Goal: Task Accomplishment & Management: Use online tool/utility

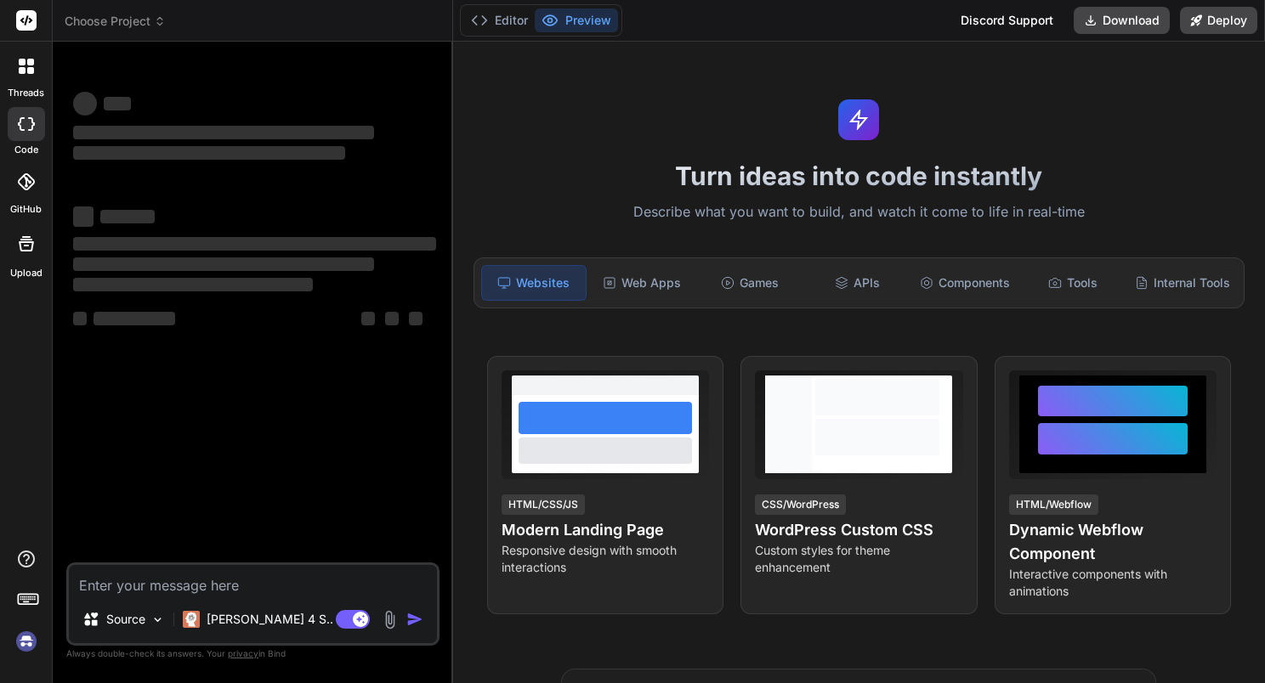
scroll to position [23, 0]
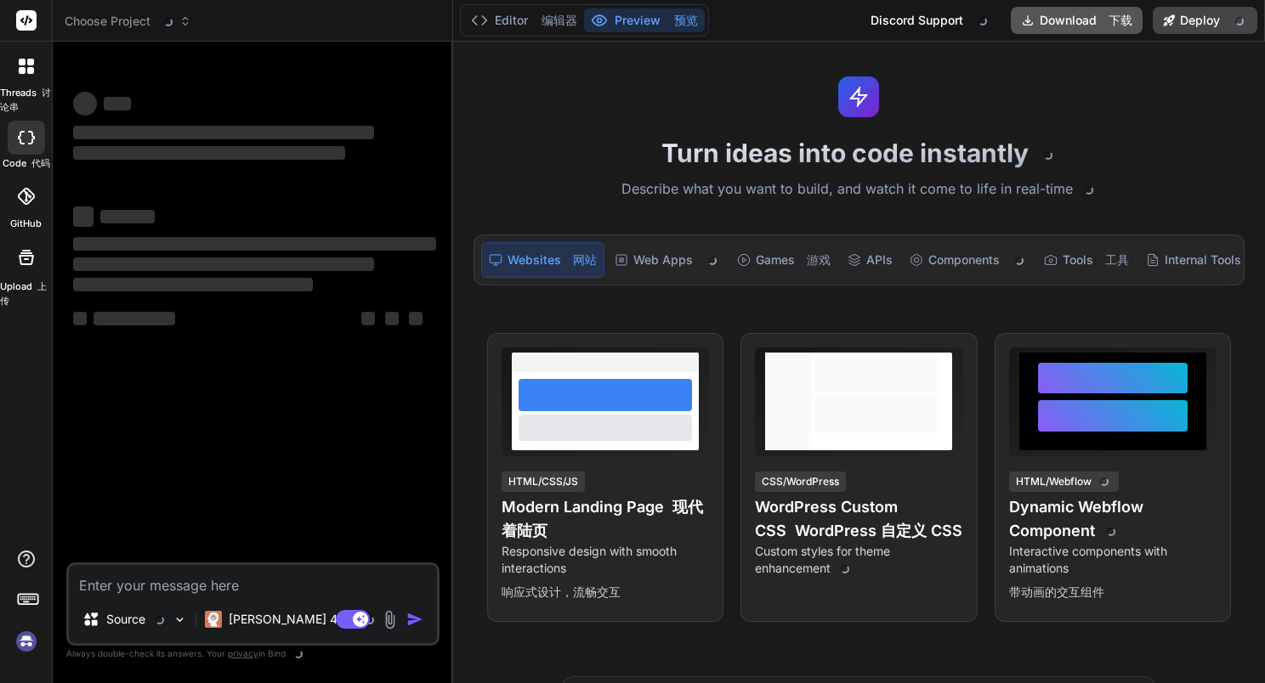
click at [1094, 25] on button "Download 下载" at bounding box center [1077, 20] width 132 height 27
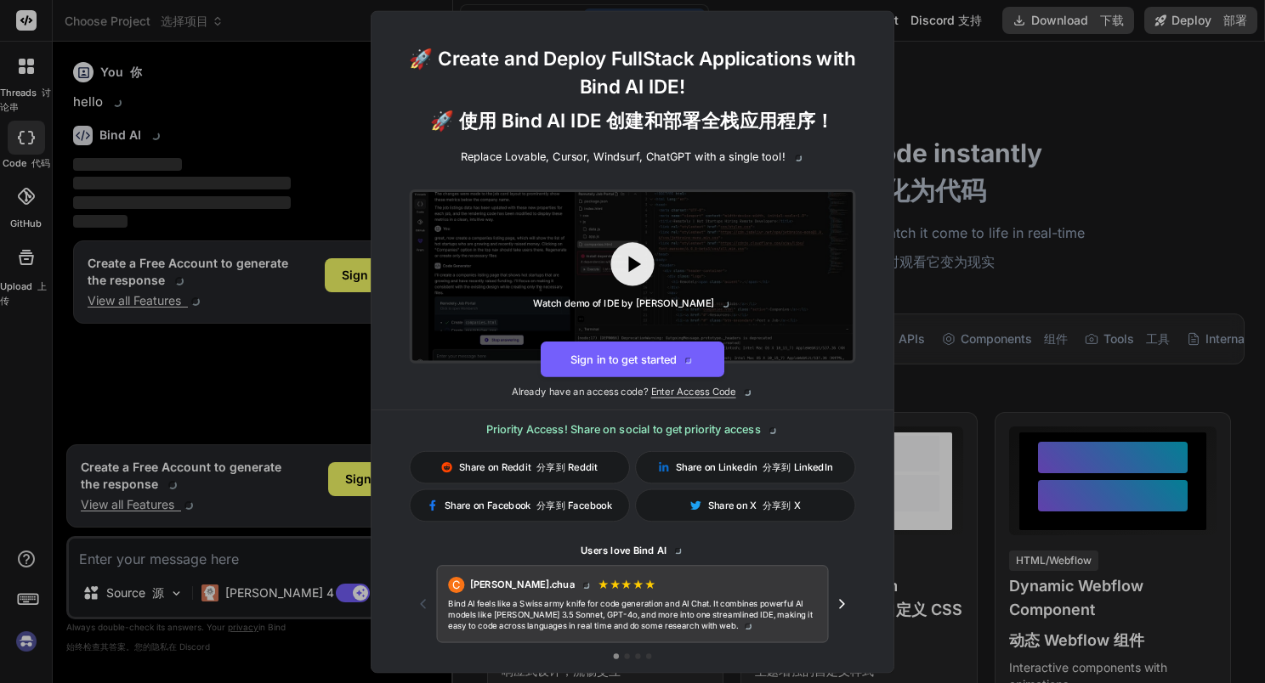
type textarea "x"
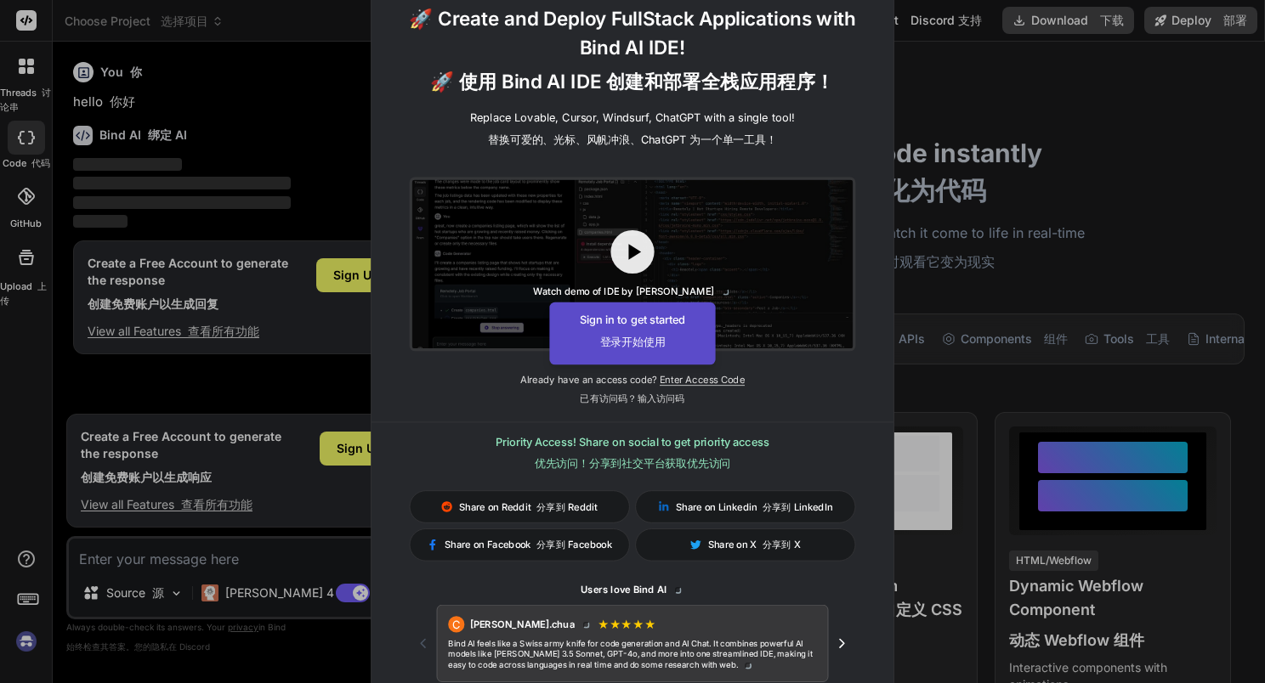
click at [644, 353] on button "Sign in to get started 登录开始使用" at bounding box center [632, 333] width 166 height 63
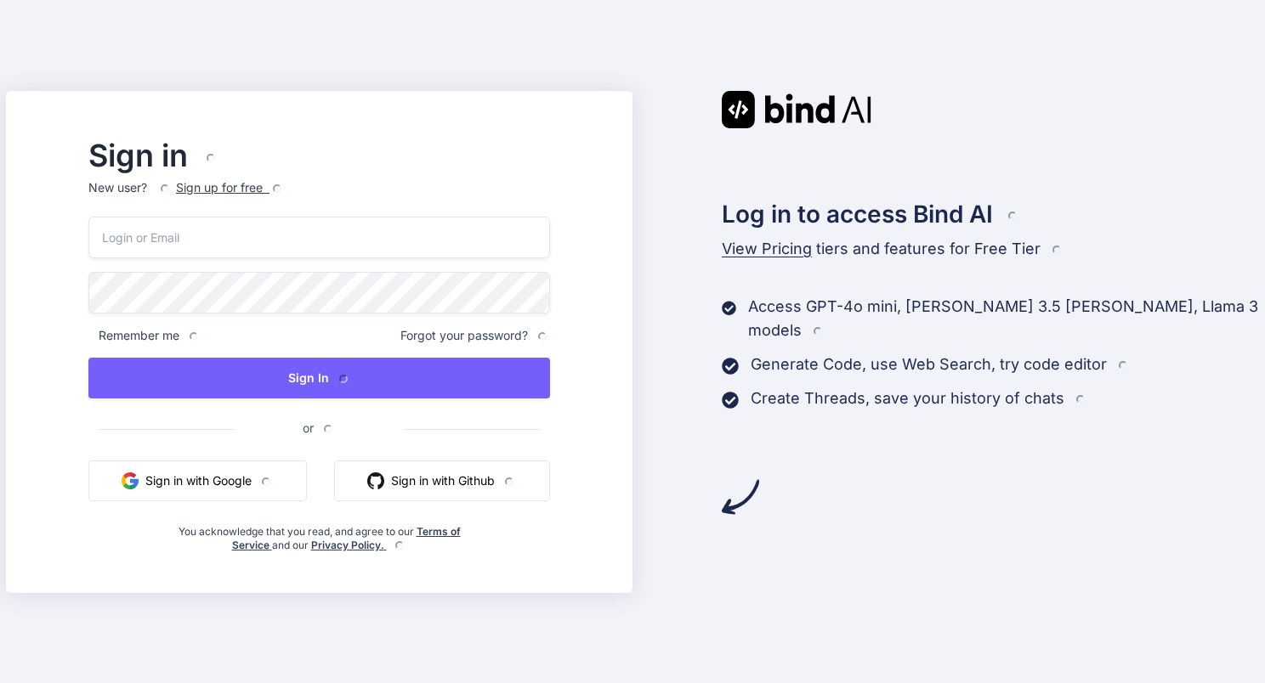
click at [380, 241] on input "email" at bounding box center [319, 238] width 462 height 42
